Goal: Task Accomplishment & Management: Manage account settings

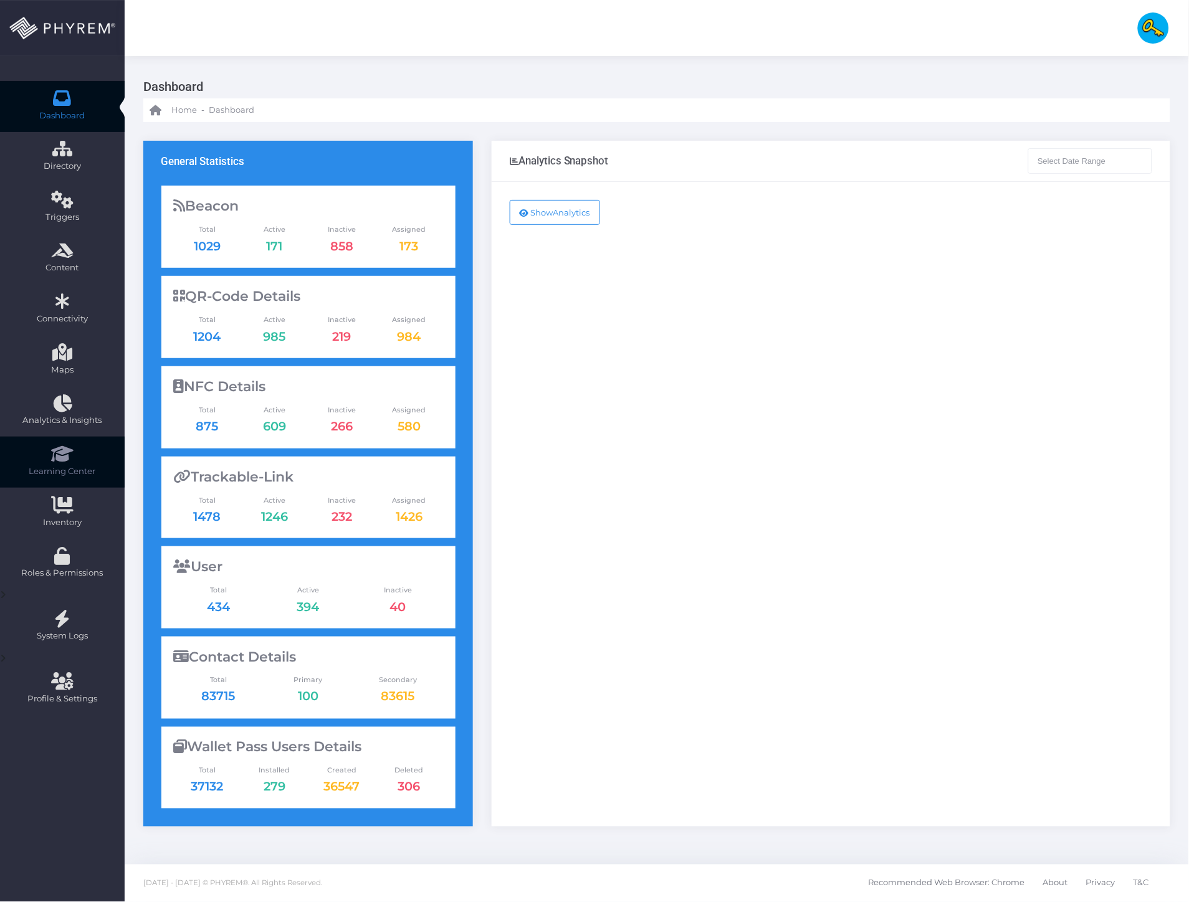
type input "[DATE] - [DATE]"
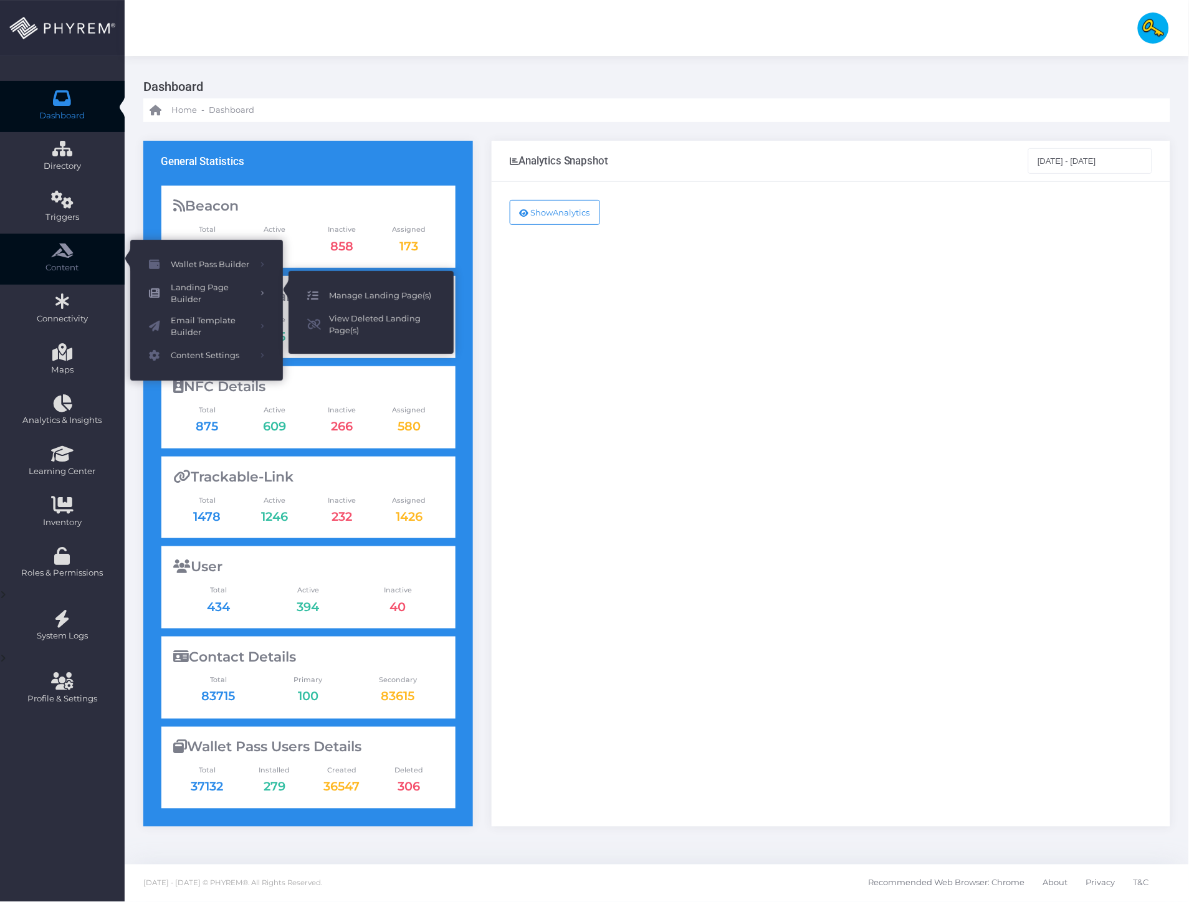
click at [334, 300] on span "Manage Landing Page(s)" at bounding box center [382, 296] width 106 height 16
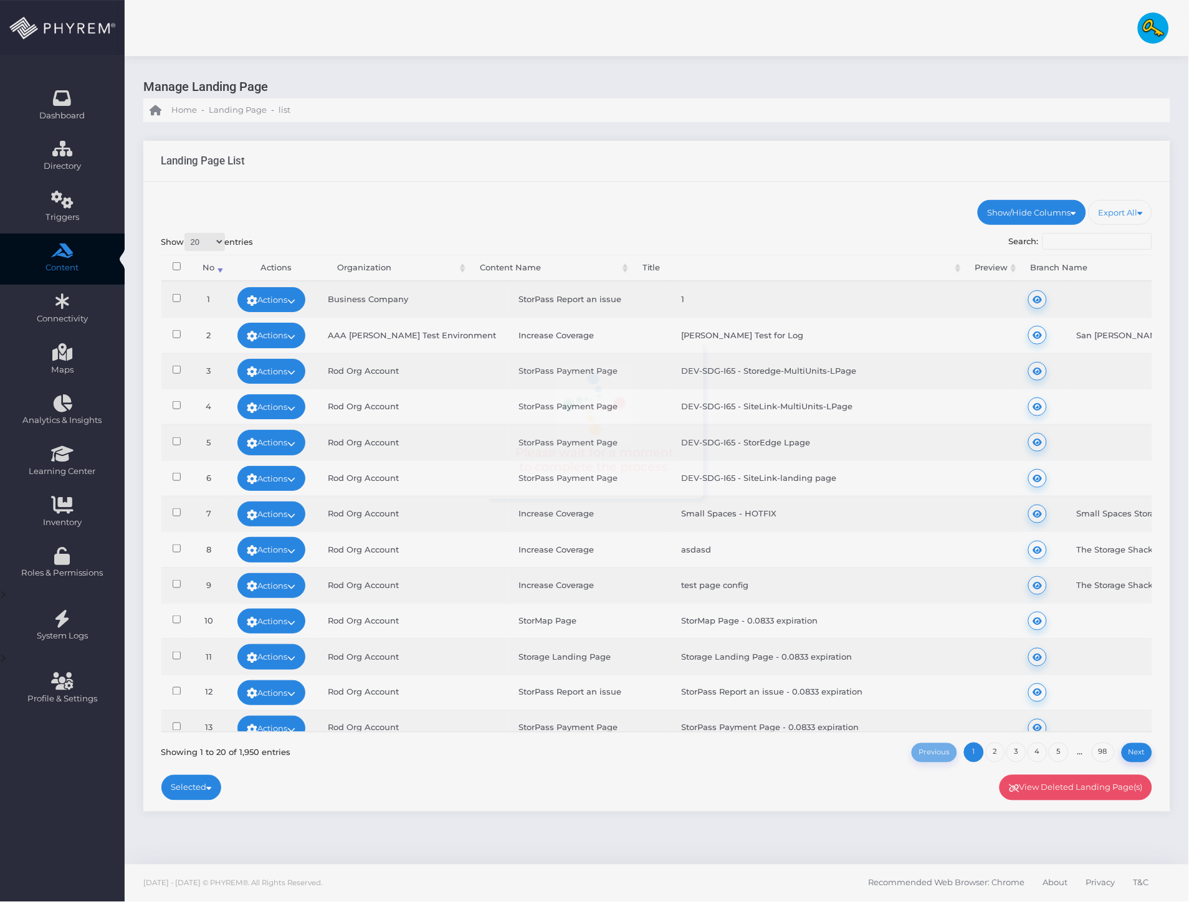
click at [1099, 242] on div at bounding box center [594, 451] width 1189 height 902
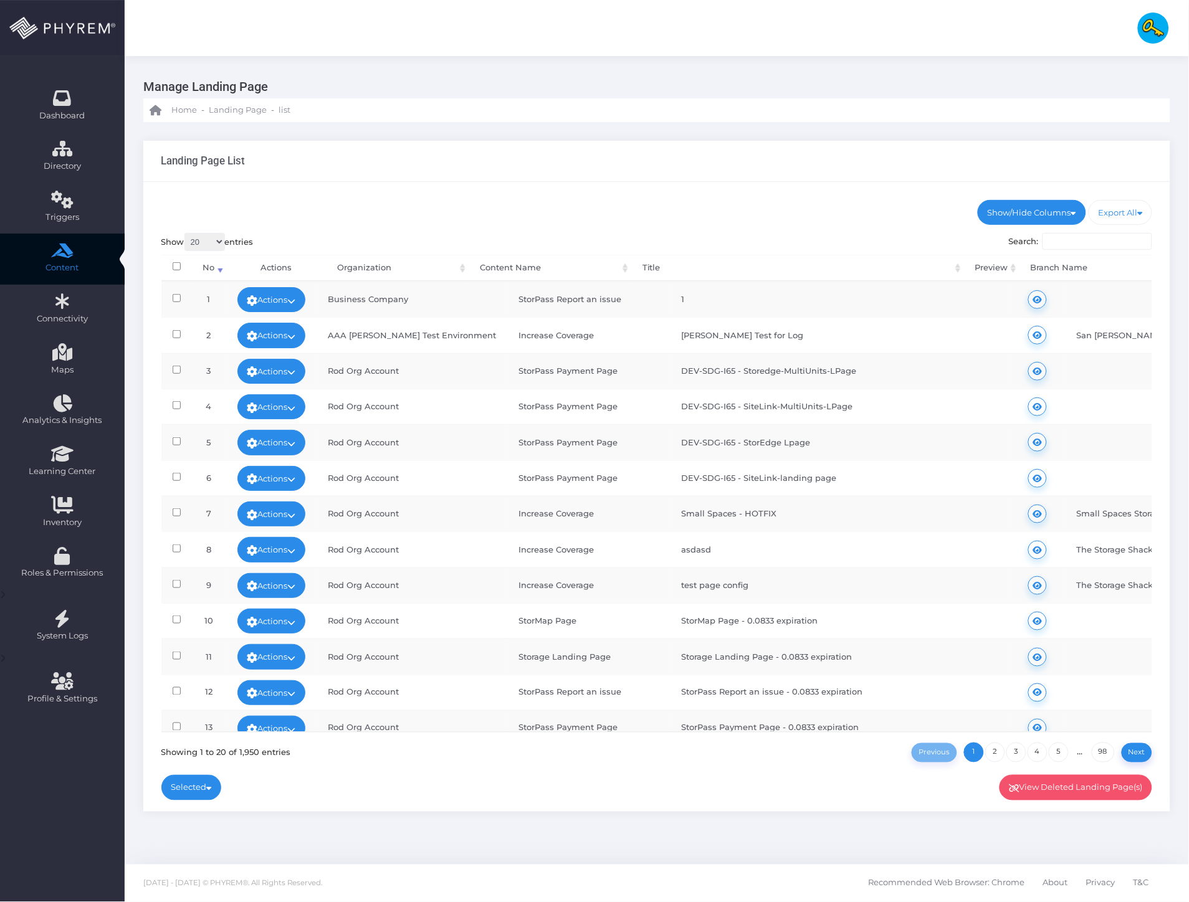
click at [1100, 239] on input "Search:" at bounding box center [1097, 241] width 110 height 17
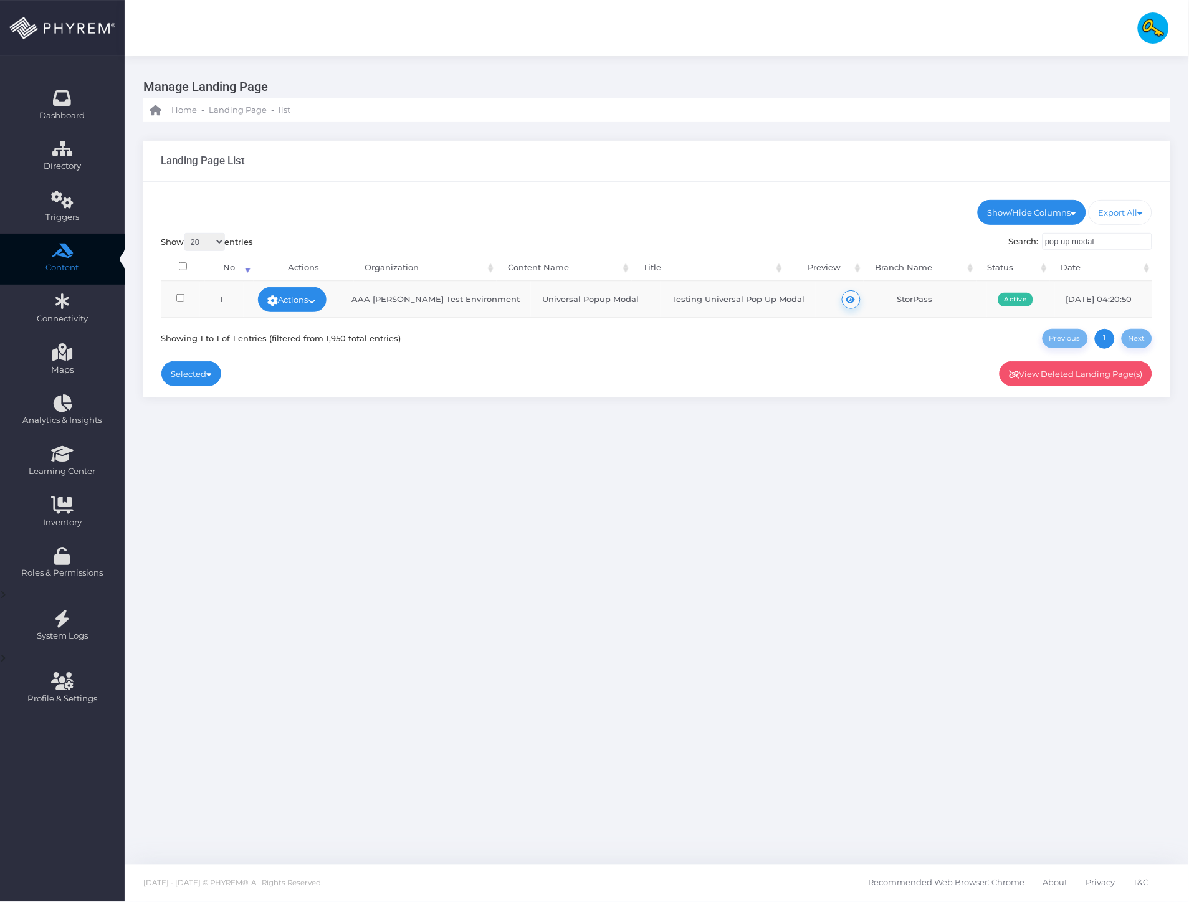
type input "pop up modal"
click at [299, 295] on link "Actions" at bounding box center [292, 299] width 69 height 25
click at [283, 341] on link "View Data" at bounding box center [287, 347] width 107 height 24
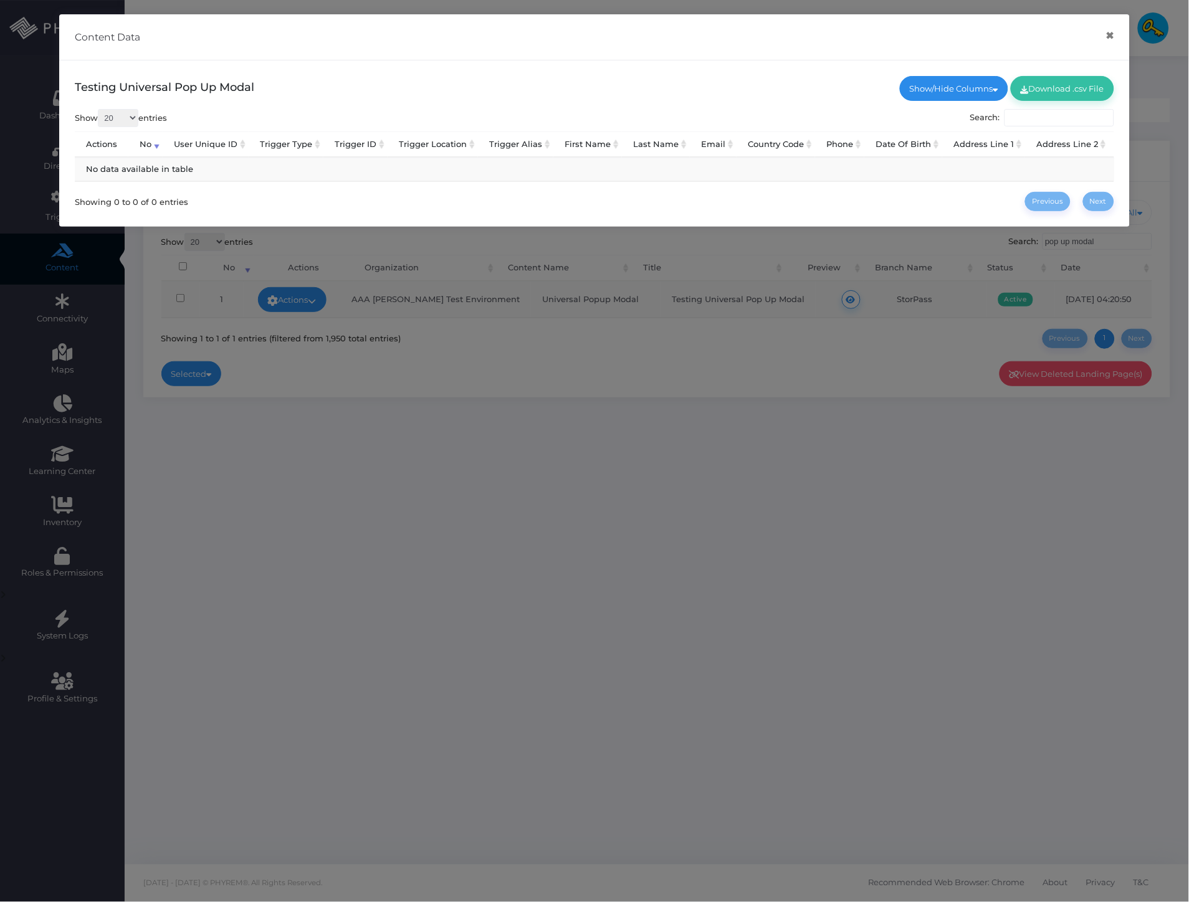
click at [667, 292] on div "Content Data × Testing Universal Pop Up Modal Show/Hide Columns No City" at bounding box center [594, 451] width 1189 height 902
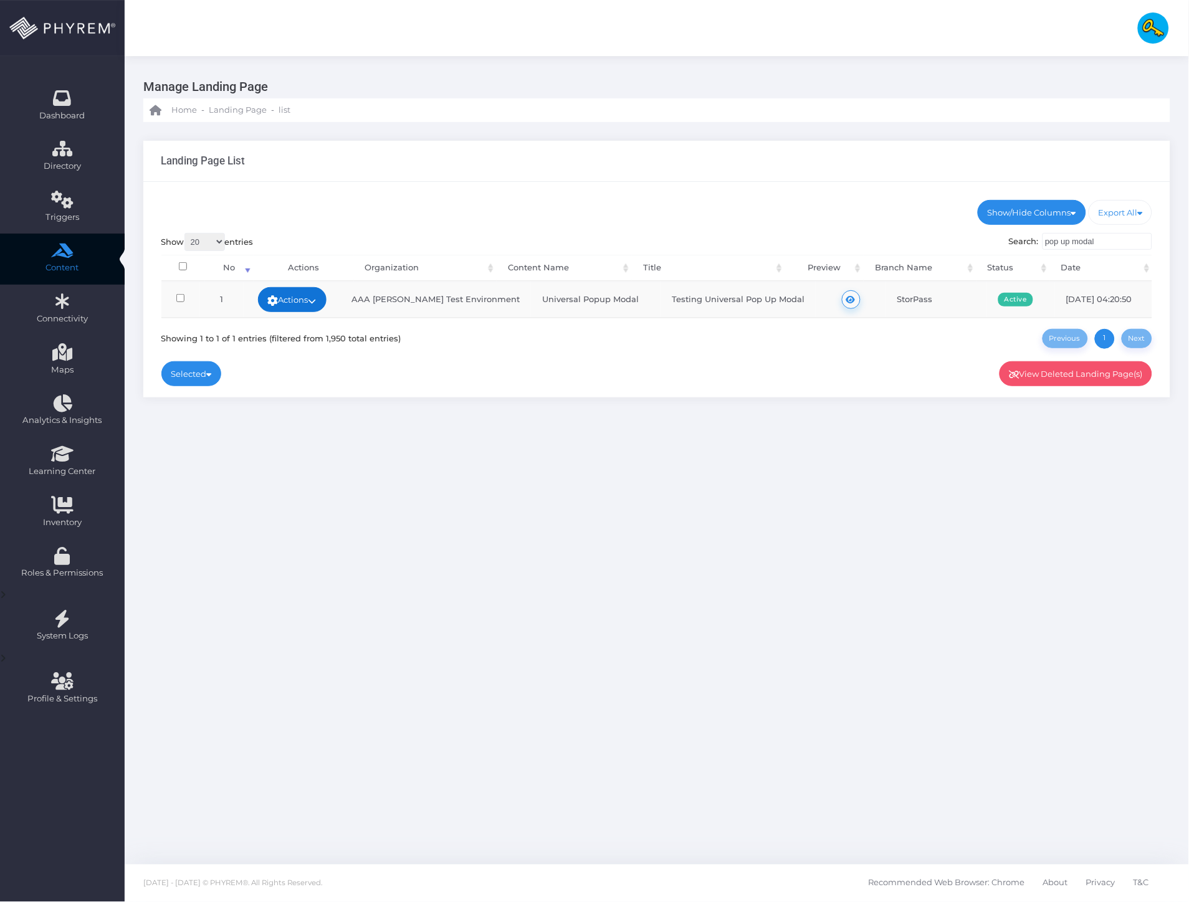
click at [298, 290] on link "Actions" at bounding box center [292, 299] width 69 height 25
click at [282, 399] on link "Preview" at bounding box center [287, 393] width 107 height 24
click at [318, 302] on link "Actions" at bounding box center [292, 299] width 69 height 25
click at [291, 396] on link "Preview" at bounding box center [287, 393] width 107 height 24
click at [1138, 28] on img at bounding box center [1153, 27] width 31 height 31
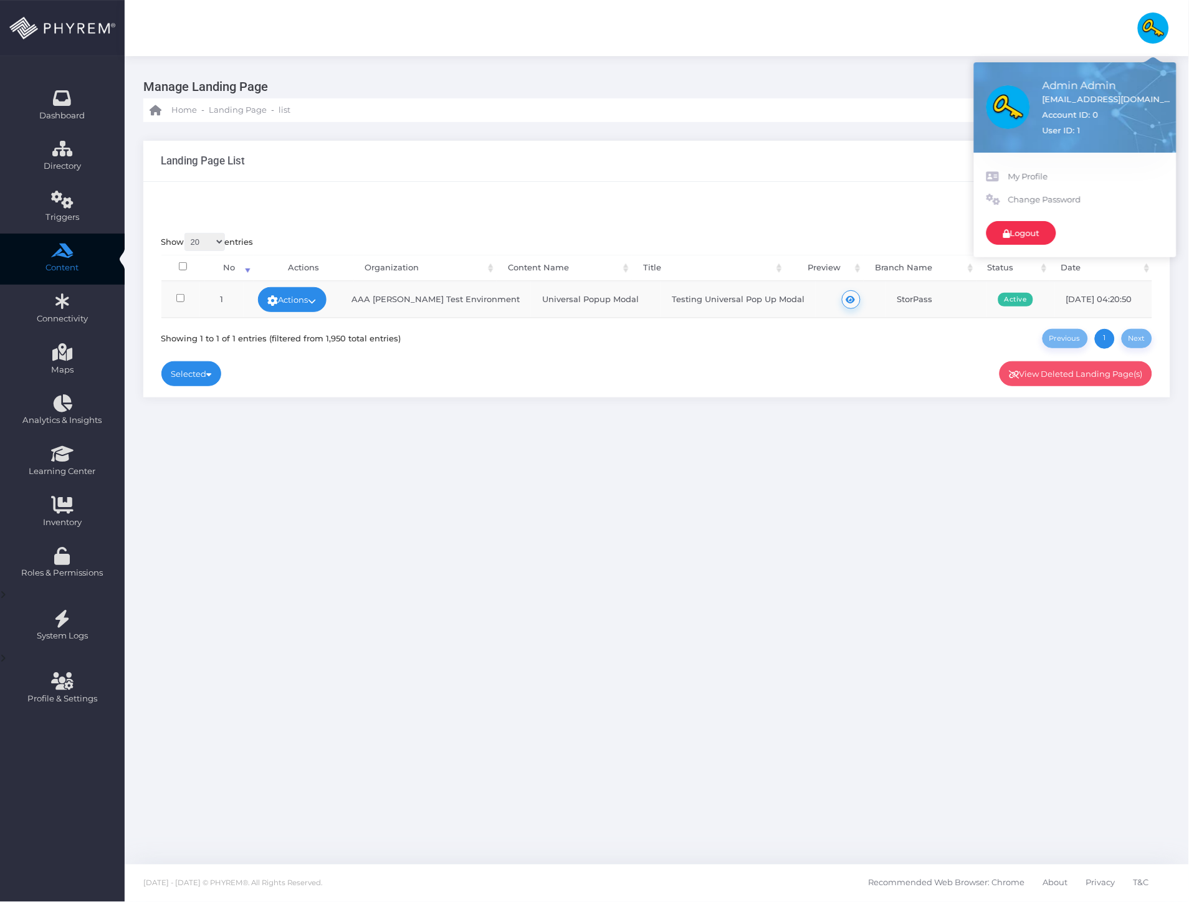
click at [1024, 234] on link "Logout" at bounding box center [1021, 233] width 70 height 24
